Goal: Task Accomplishment & Management: Manage account settings

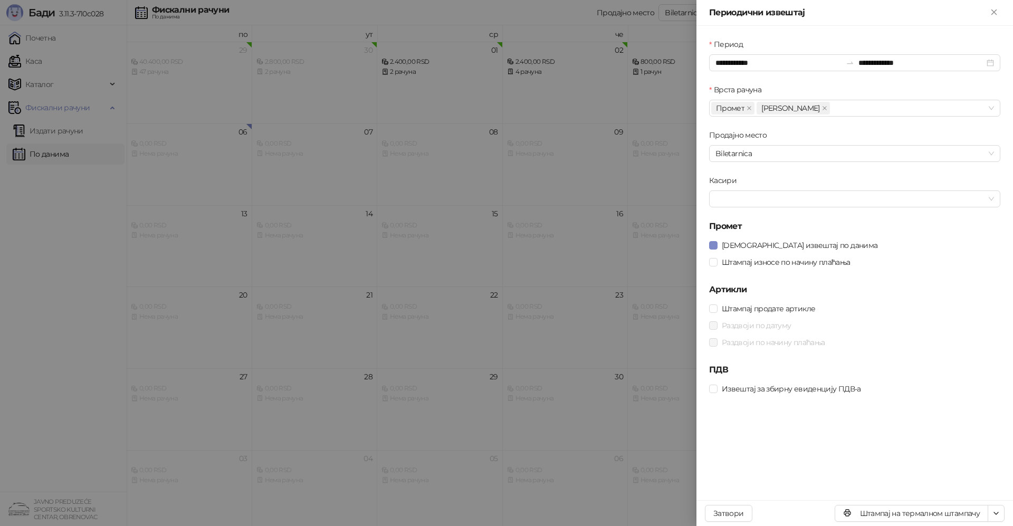
click at [901, 2] on div "Периодични извештај" at bounding box center [854, 13] width 316 height 26
click at [719, 513] on button "Затвори" at bounding box center [728, 513] width 47 height 17
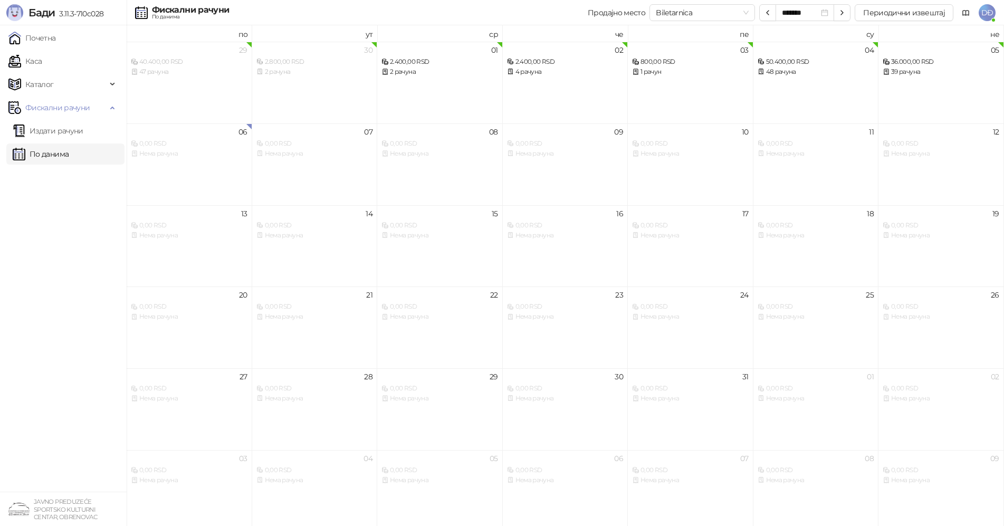
click at [987, 12] on span "DĐ" at bounding box center [987, 12] width 17 height 17
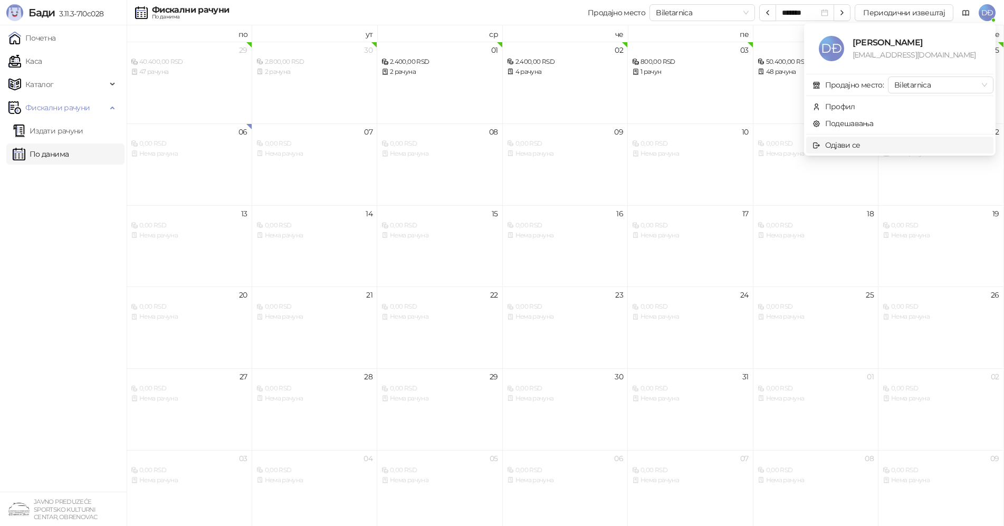
click at [861, 145] on span "Одјави се" at bounding box center [899, 145] width 175 height 12
